Goal: Find specific page/section: Find specific page/section

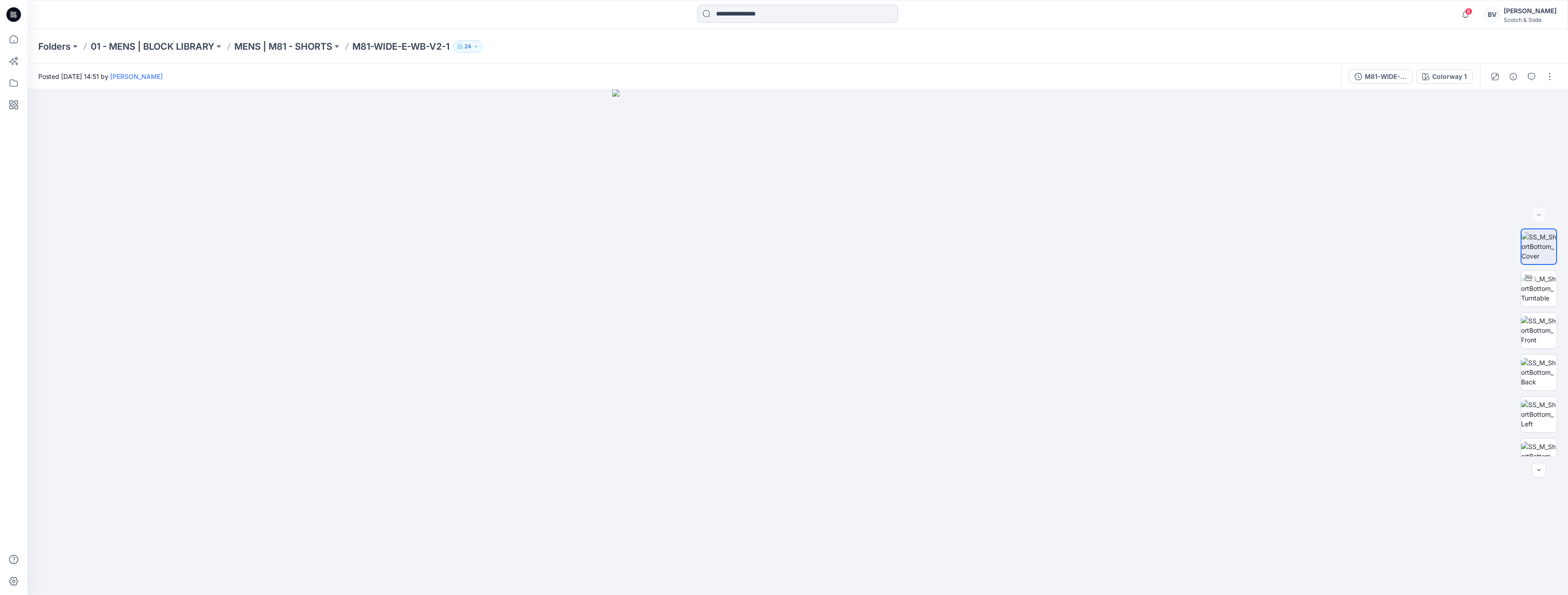
click at [742, 14] on input at bounding box center [797, 14] width 201 height 18
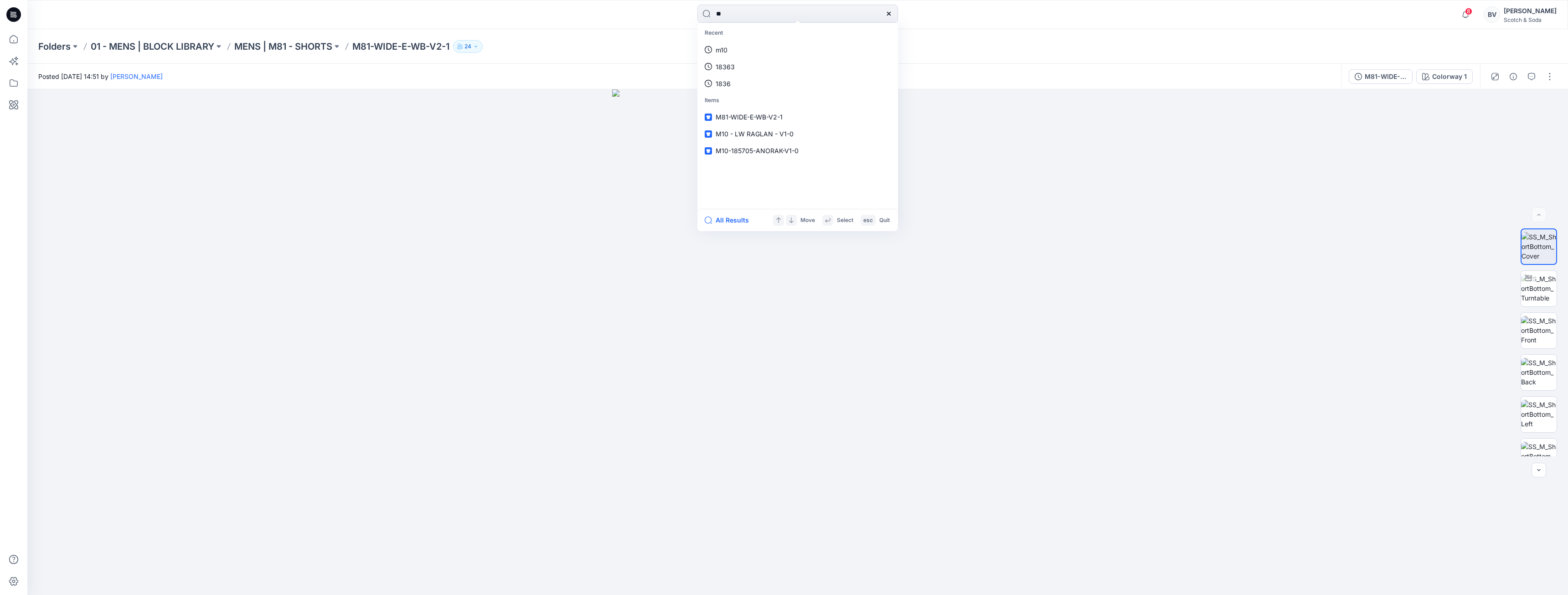
type input "***"
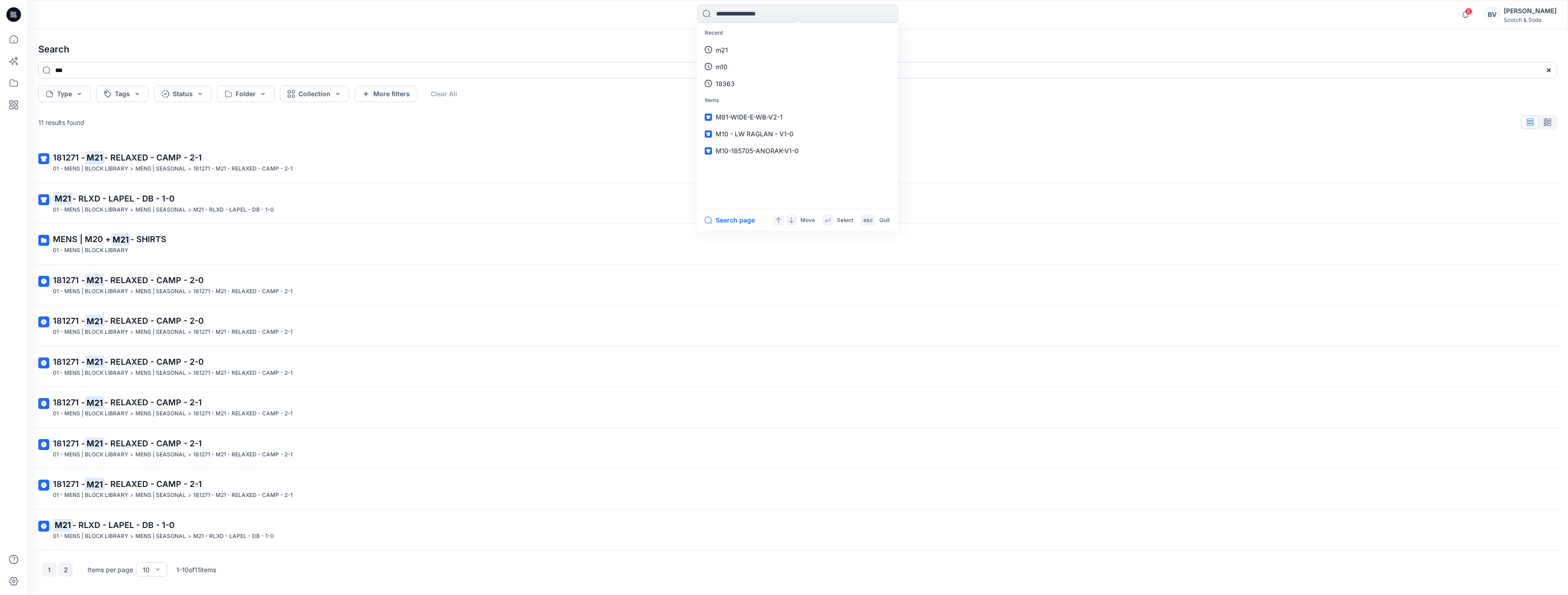
click at [67, 570] on button "2" at bounding box center [65, 569] width 14 height 14
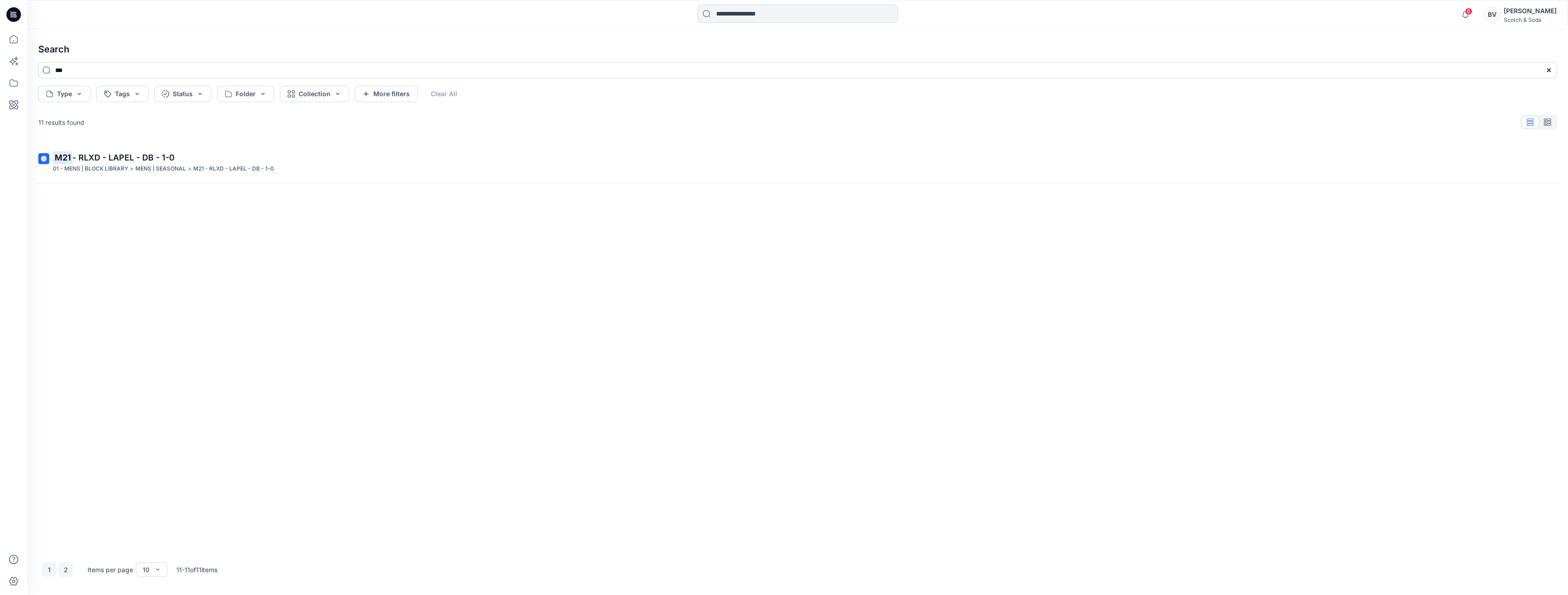
click at [48, 568] on button "1" at bounding box center [49, 569] width 14 height 14
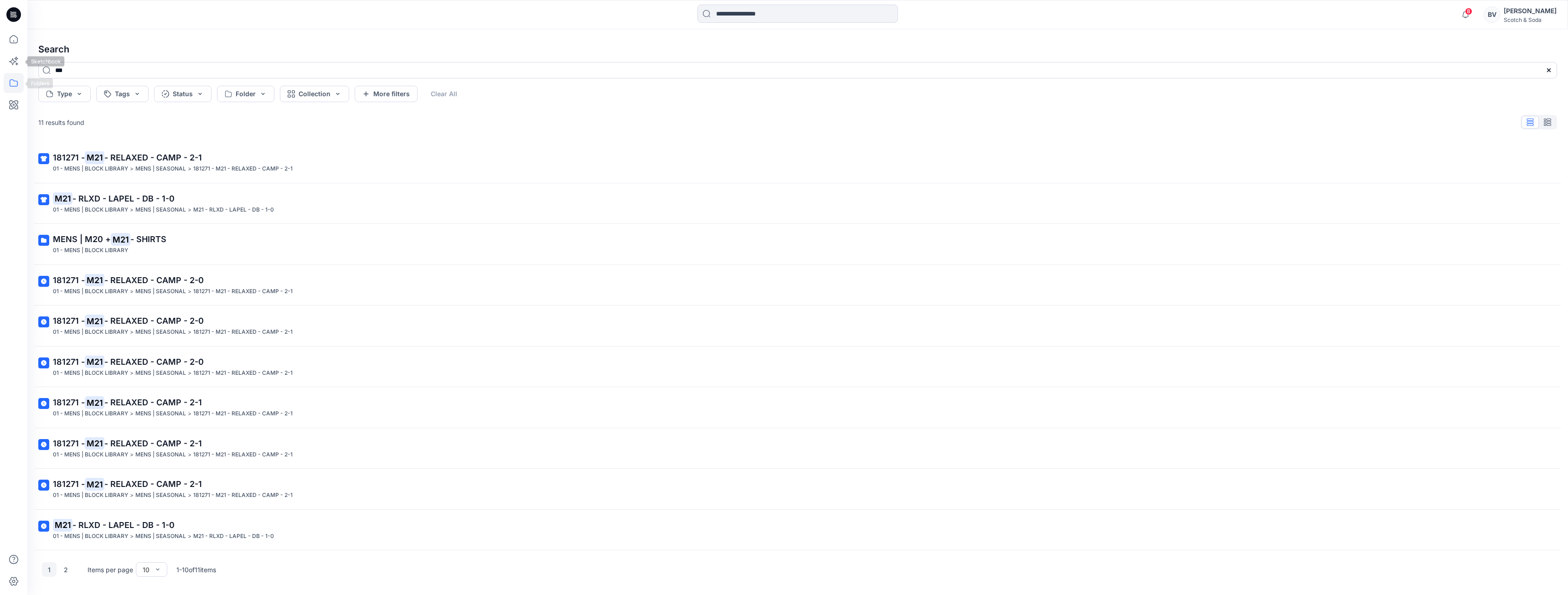
click at [16, 85] on icon at bounding box center [14, 83] width 20 height 20
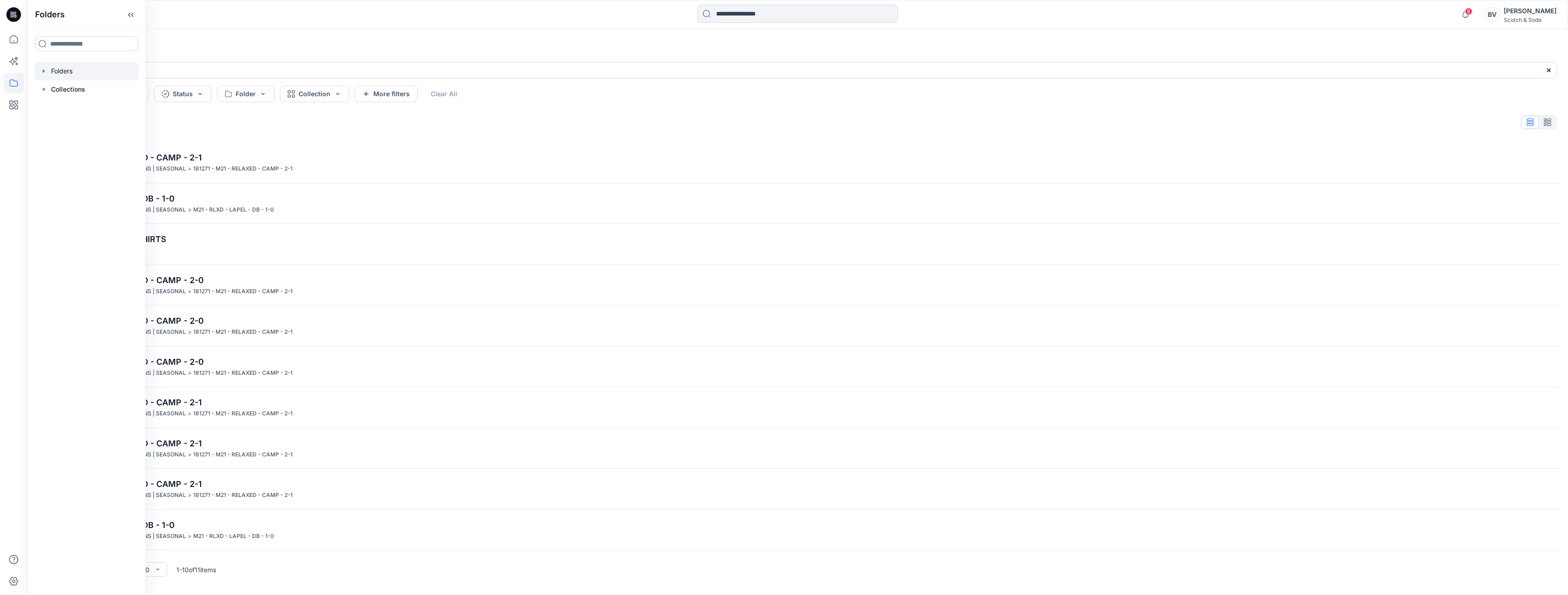
click at [69, 67] on div at bounding box center [86, 71] width 104 height 18
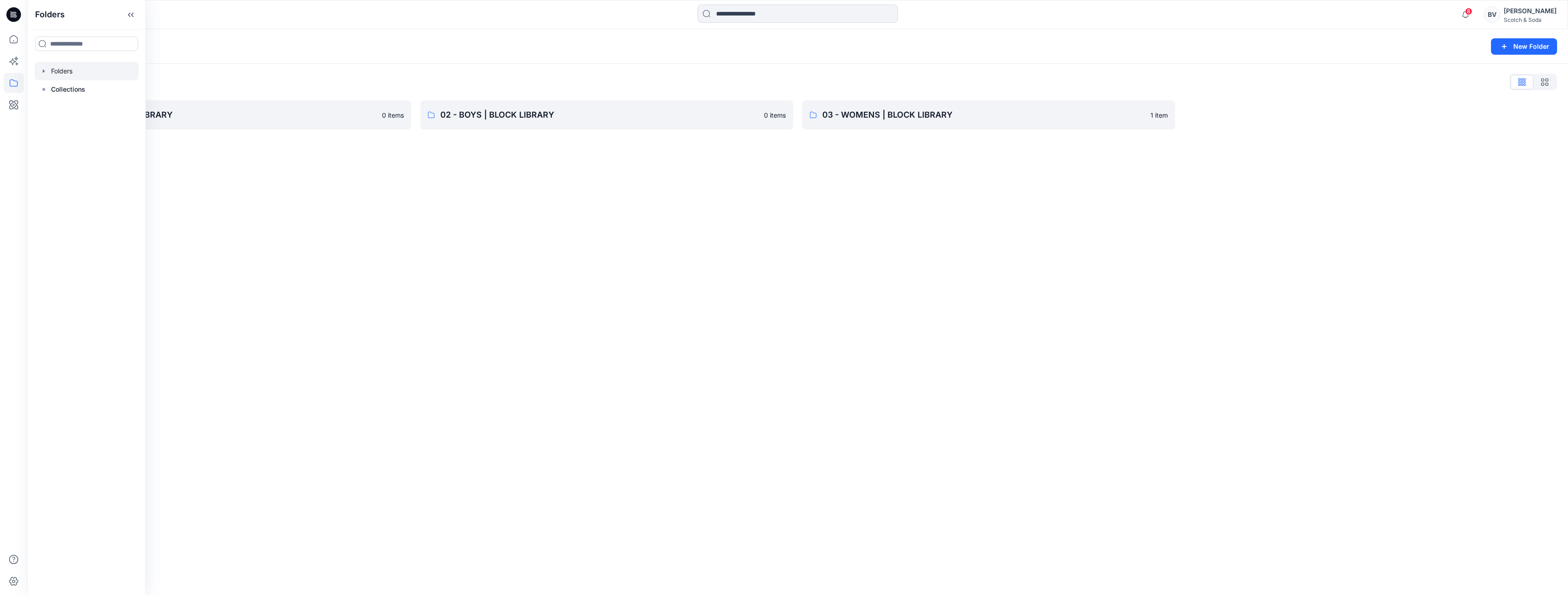
click at [834, 252] on div "Folders New Folder Folders List 01 - MENS | BLOCK LIBRARY 0 items 02 - BOYS | B…" at bounding box center [798, 312] width 1541 height 566
click at [246, 110] on p "01 - MENS | BLOCK LIBRARY" at bounding box center [217, 115] width 318 height 13
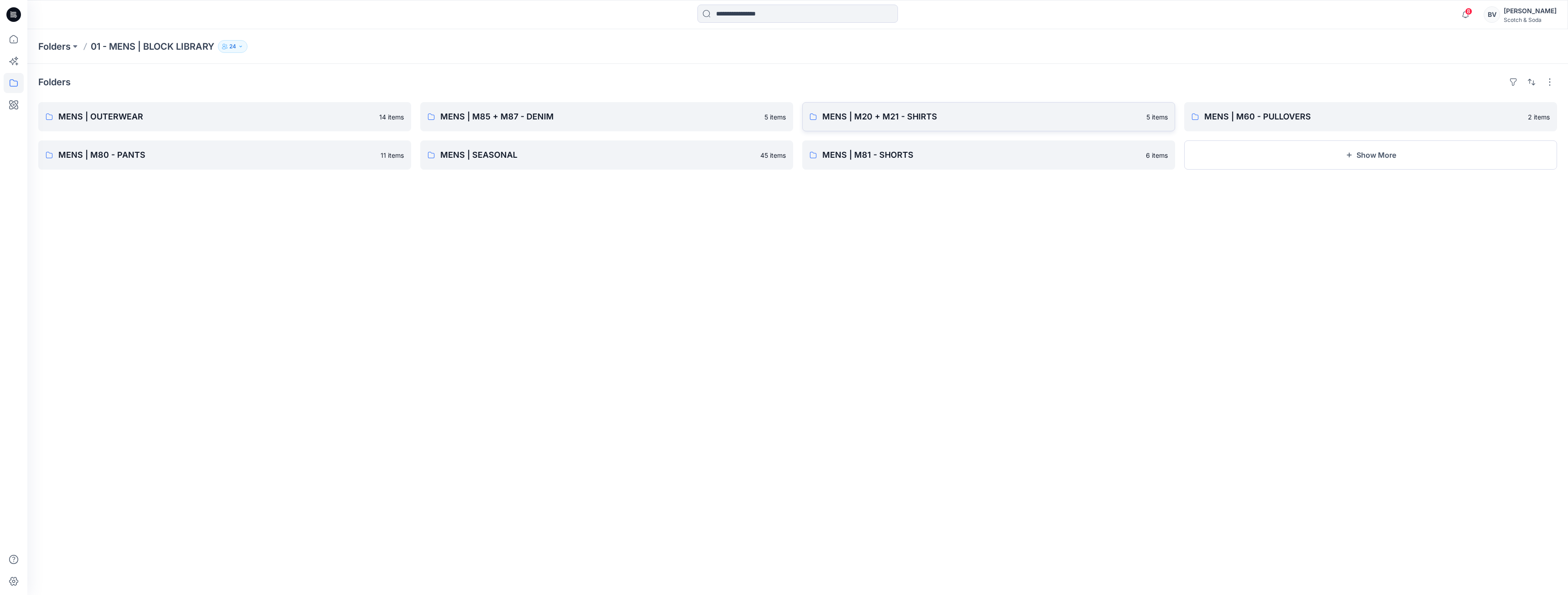
click at [913, 103] on link "MENS | M20 + M21 - SHIRTS 5 items" at bounding box center [989, 116] width 373 height 29
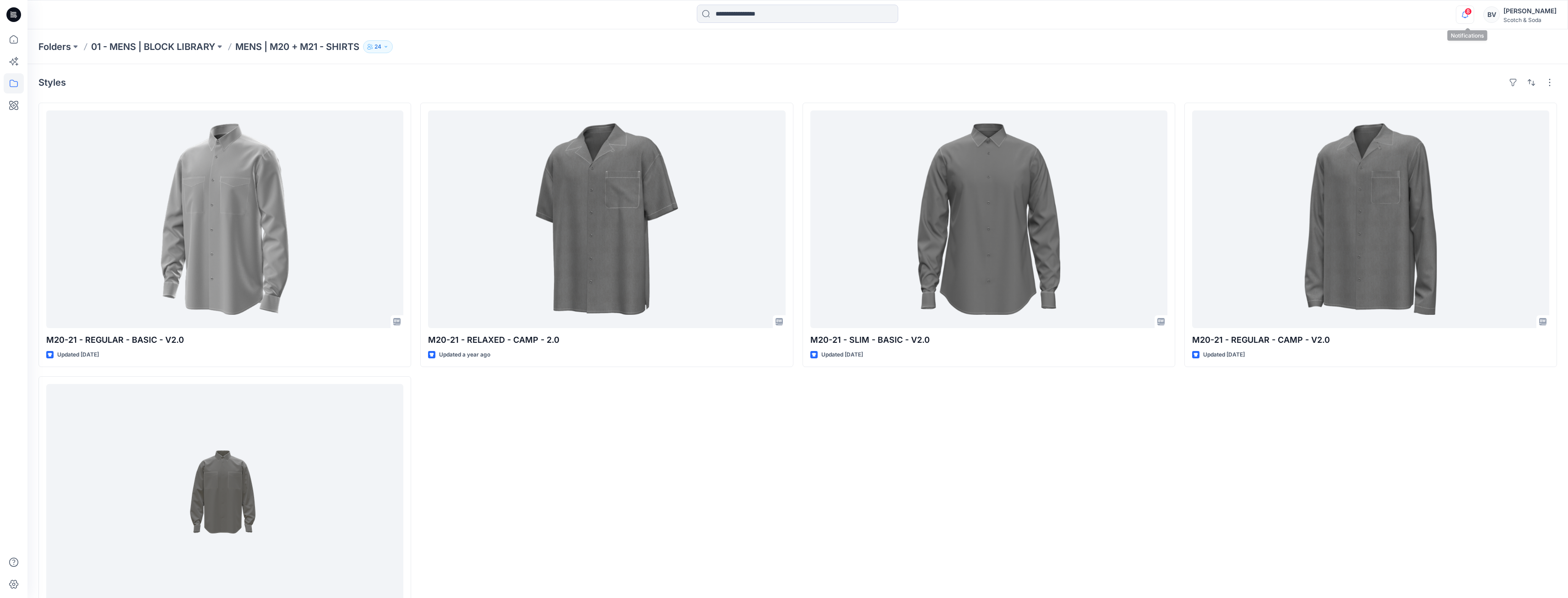
click at [1460, 14] on icon "button" at bounding box center [1465, 14] width 17 height 18
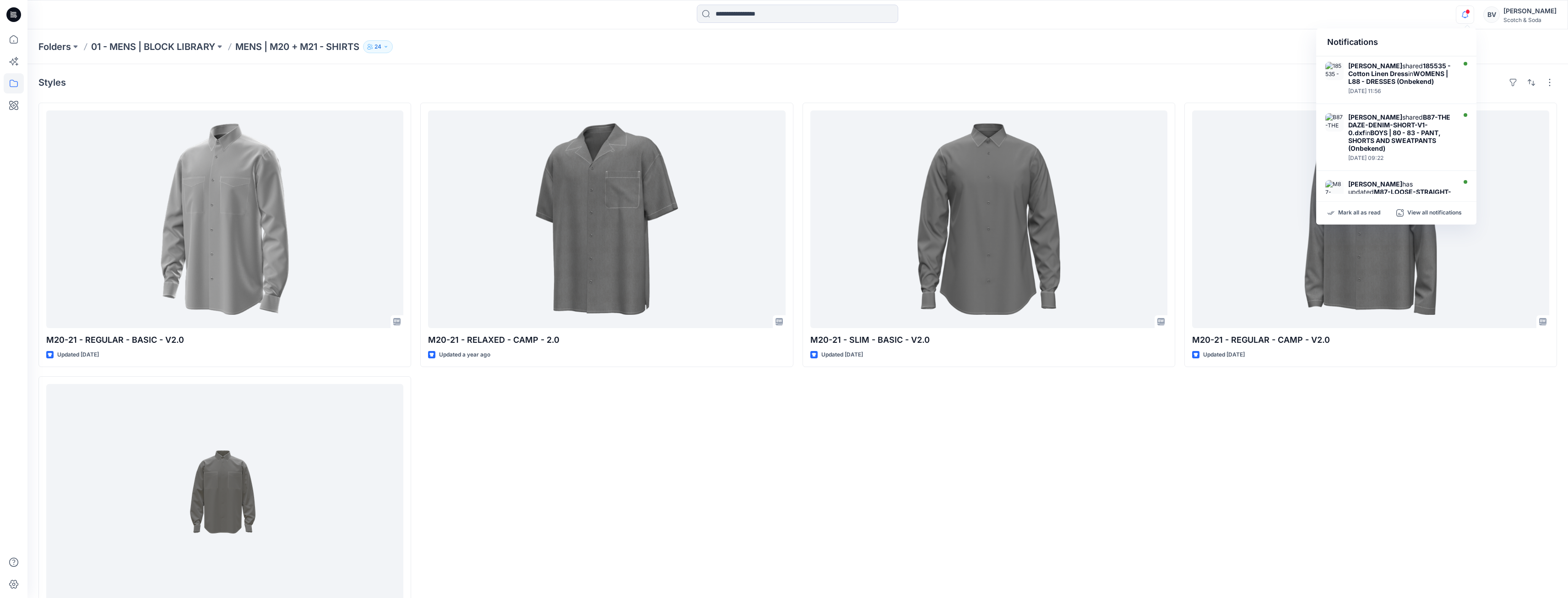
click at [1465, 11] on icon "button" at bounding box center [1465, 14] width 17 height 18
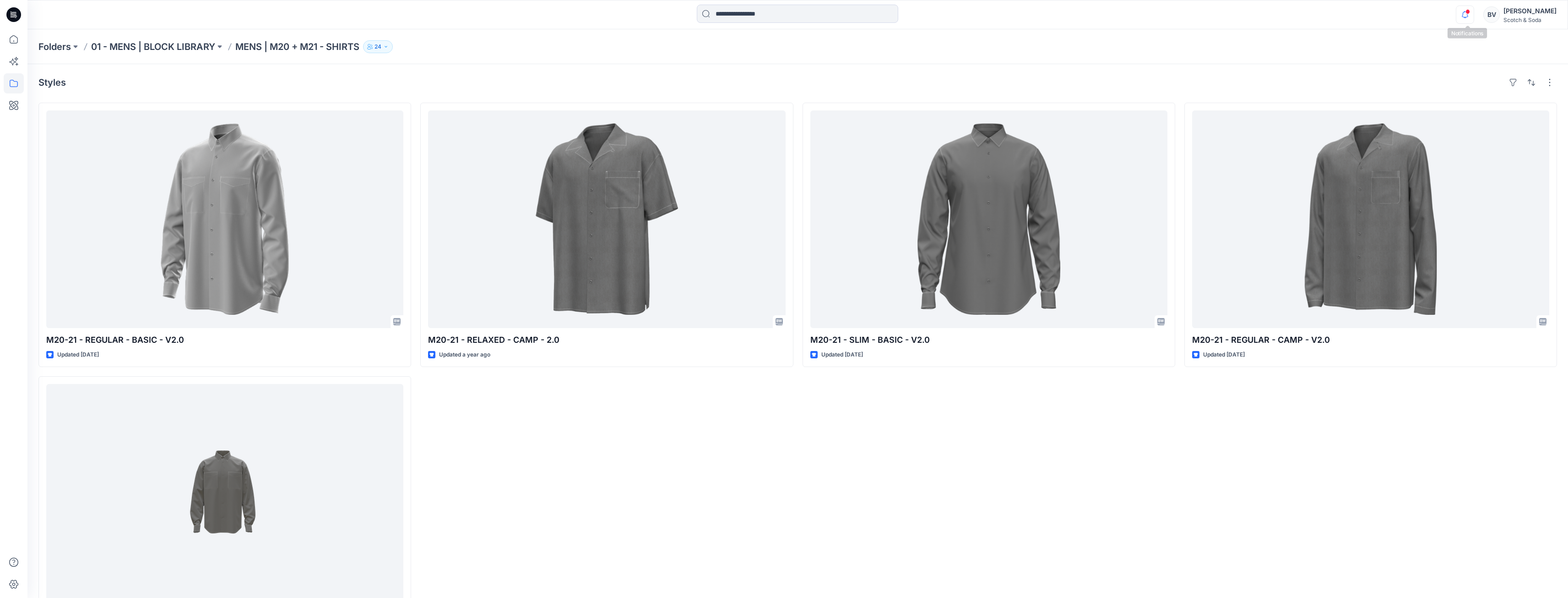
click at [1466, 18] on icon "button" at bounding box center [1465, 18] width 3 height 1
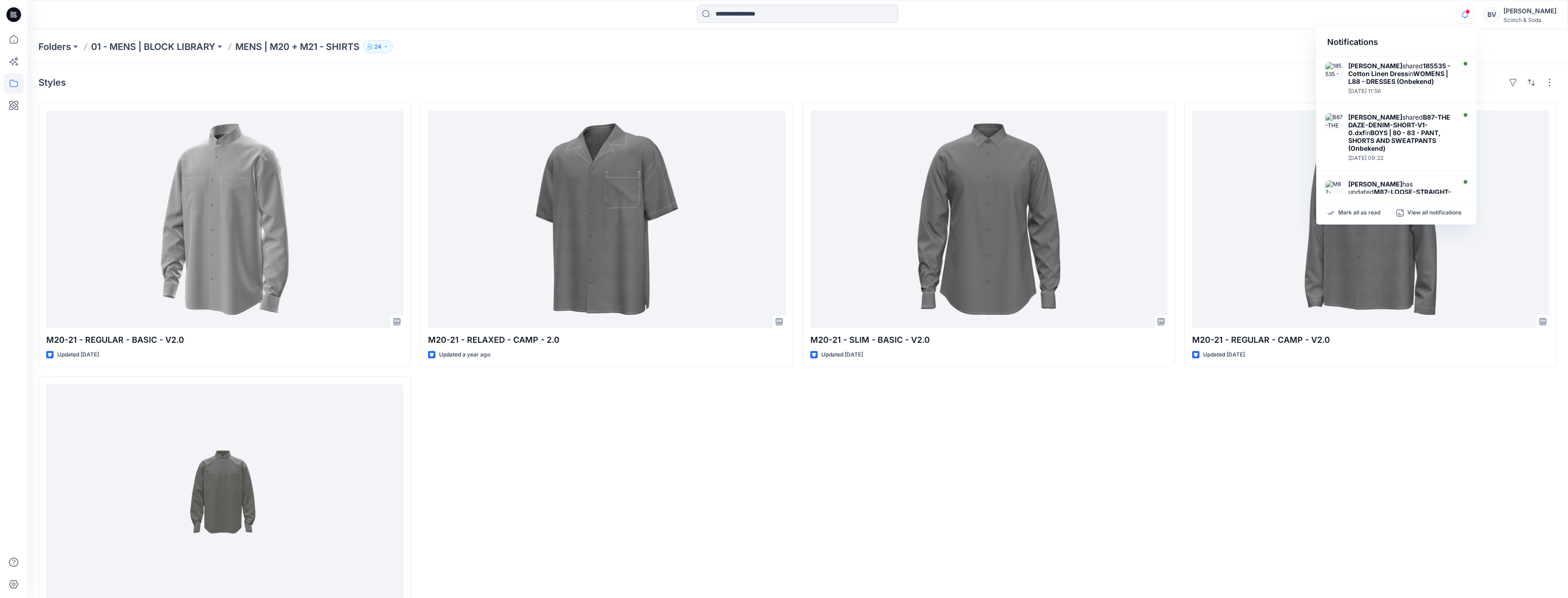
click at [1249, 0] on div "Notifications [PERSON_NAME] shared 185535 - Cotton Linen Dress in WOMENS | L88 …" at bounding box center [797, 14] width 1540 height 30
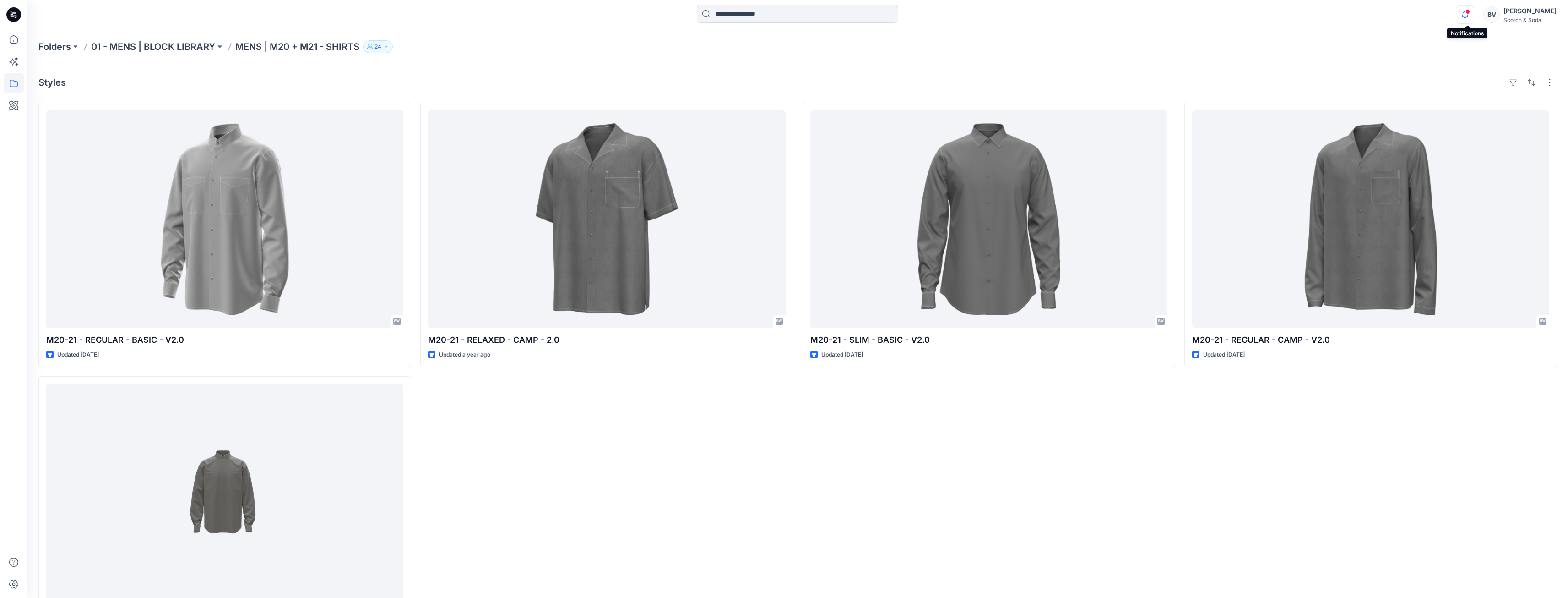
click at [1464, 14] on icon "button" at bounding box center [1465, 14] width 17 height 18
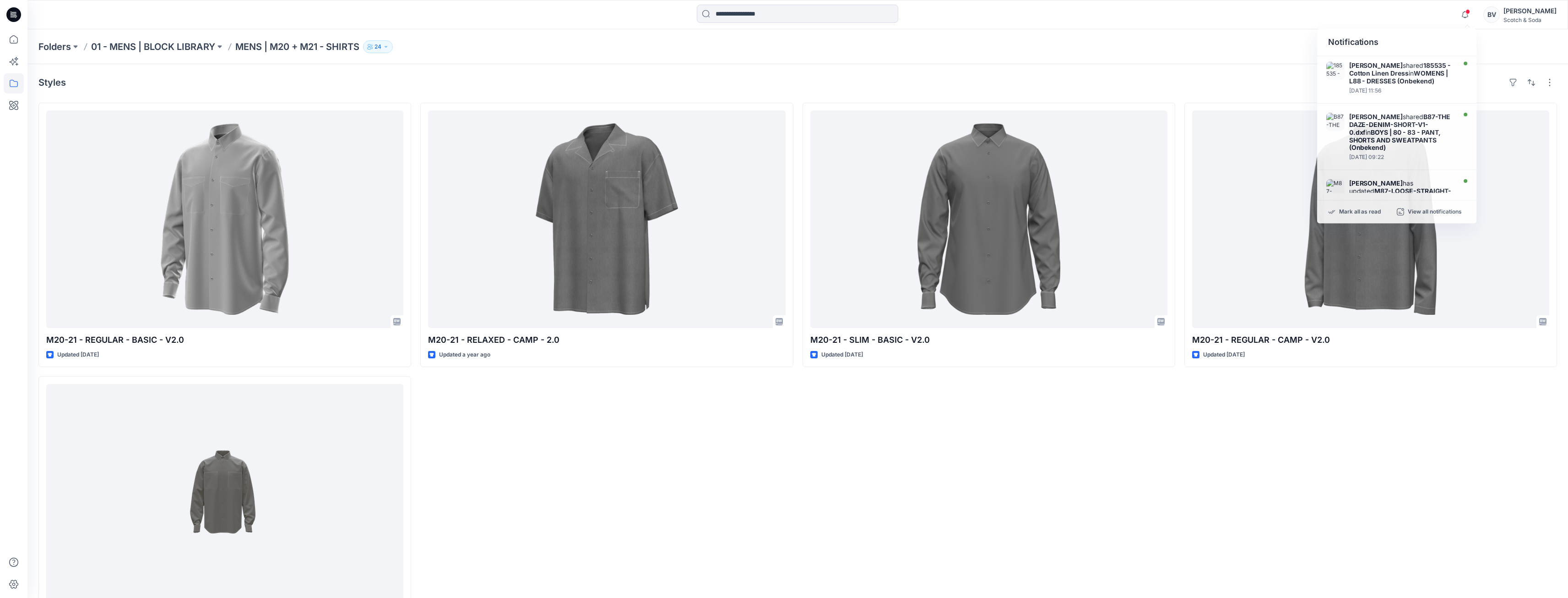
click at [1371, 24] on div "Notifications [PERSON_NAME] shared 185535 - Cotton Linen Dress in WOMENS | L88 …" at bounding box center [797, 14] width 1540 height 20
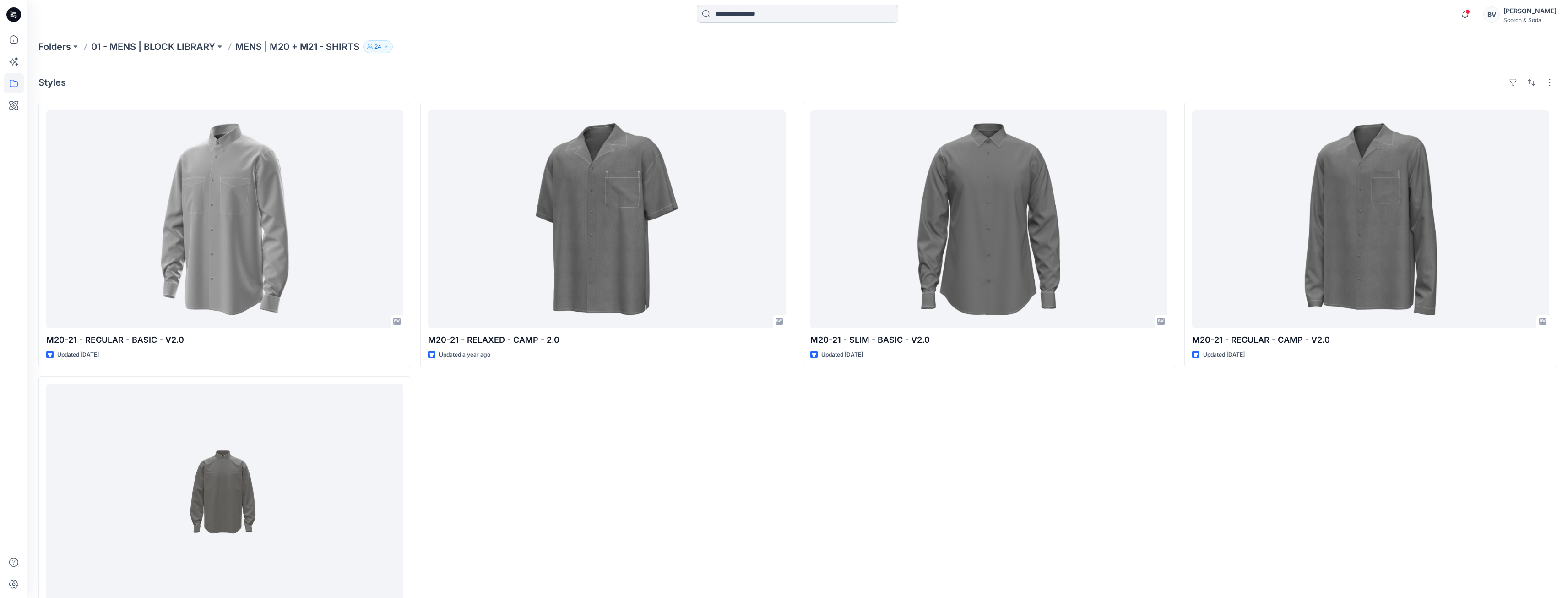
click at [755, 9] on input at bounding box center [797, 14] width 202 height 18
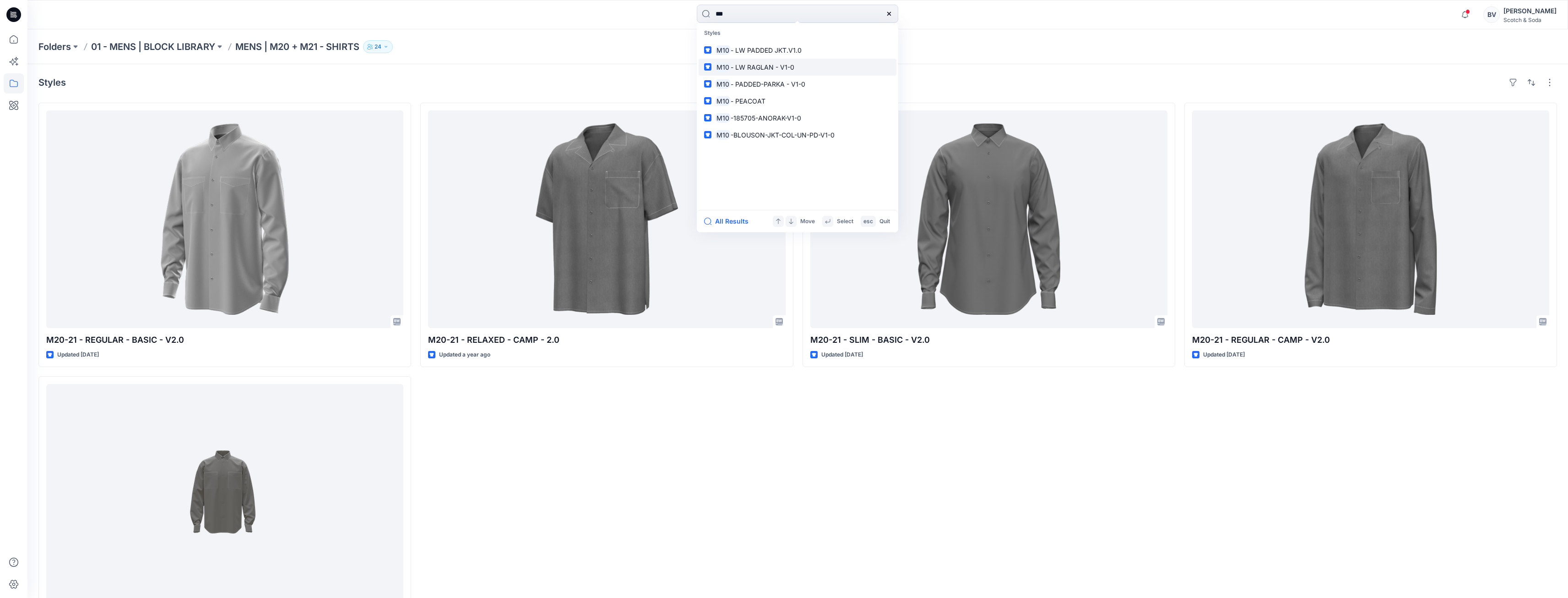
type input "***"
click at [772, 66] on span "- LW RAGLAN - V1-0" at bounding box center [762, 67] width 64 height 8
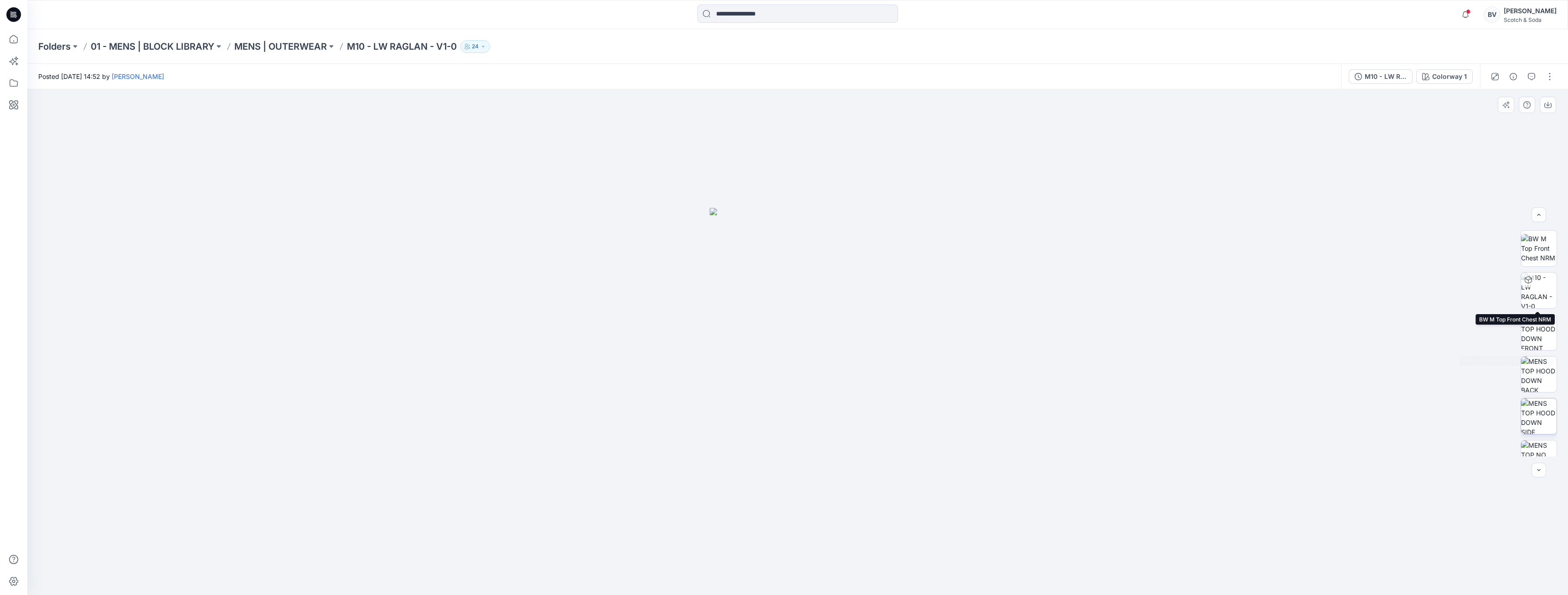
scroll to position [270, 0]
drag, startPoint x: 763, startPoint y: 320, endPoint x: 713, endPoint y: 328, distance: 50.6
click at [713, 328] on img at bounding box center [797, 401] width 176 height 387
click at [1542, 359] on img at bounding box center [1539, 365] width 35 height 35
